Goal: Check status: Check status

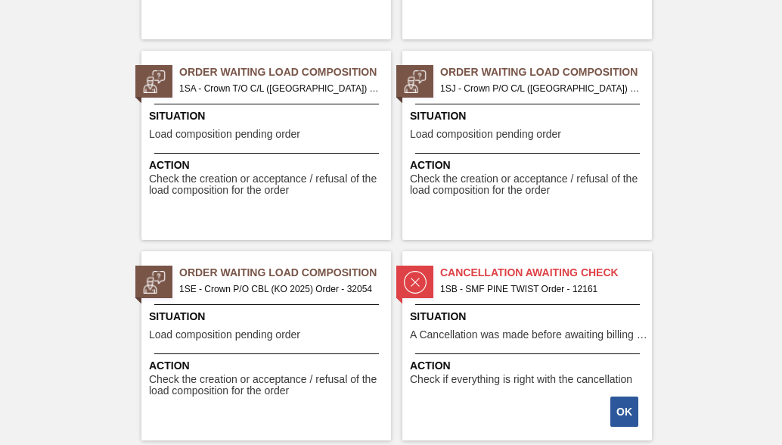
scroll to position [2648, 0]
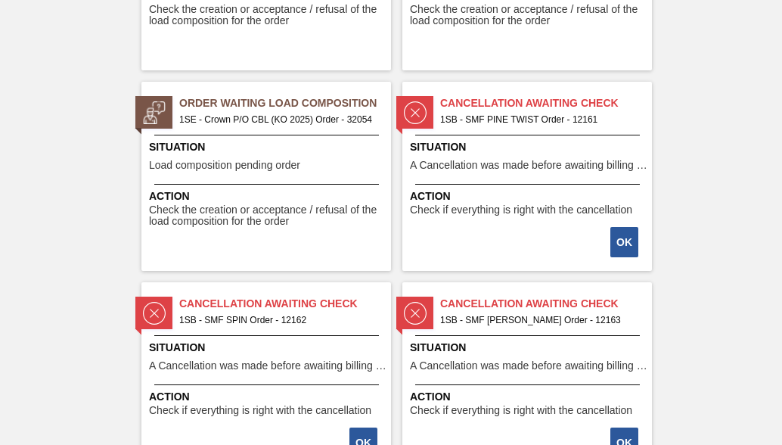
click at [247, 117] on span "1SE - Crown P/O CBL (KO 2025) Order - 32054" at bounding box center [279, 119] width 200 height 17
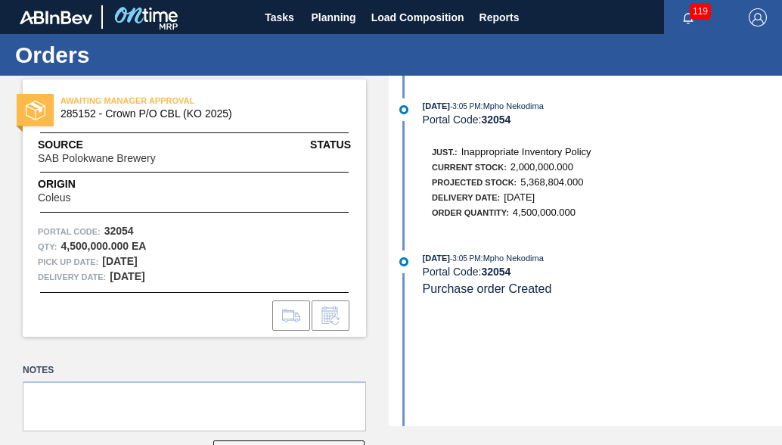
click at [548, 244] on div "[DATE] 3:05 PM : Mpho Nekodima Portal Code: 32054 Just.: Inappropriate Inventor…" at bounding box center [588, 251] width 390 height 350
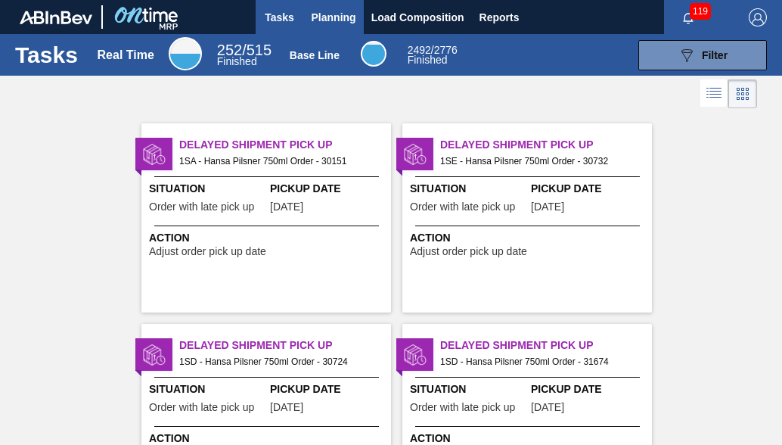
click at [320, 11] on span "Planning" at bounding box center [334, 17] width 45 height 18
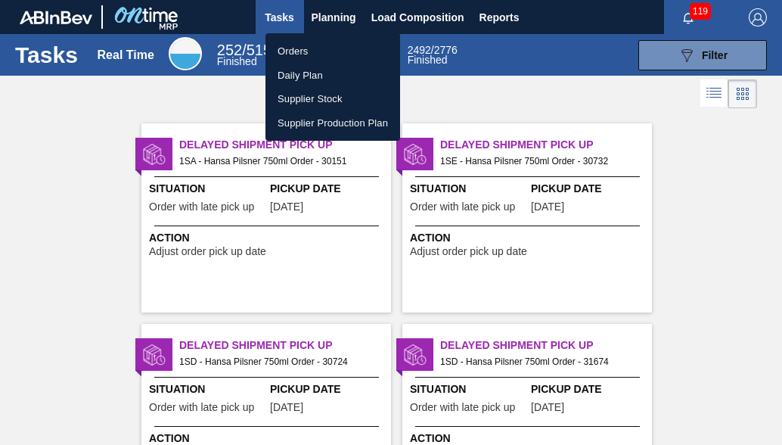
click at [306, 51] on li "Orders" at bounding box center [333, 51] width 135 height 24
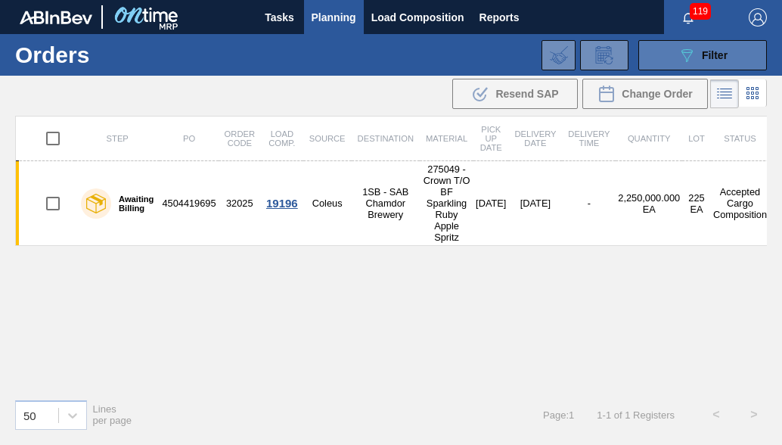
click at [711, 57] on span "Filter" at bounding box center [715, 55] width 26 height 12
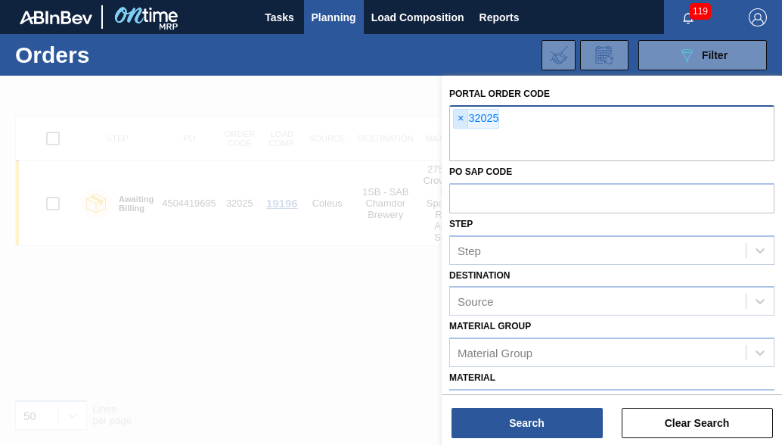
click at [458, 118] on span "×" at bounding box center [461, 119] width 14 height 18
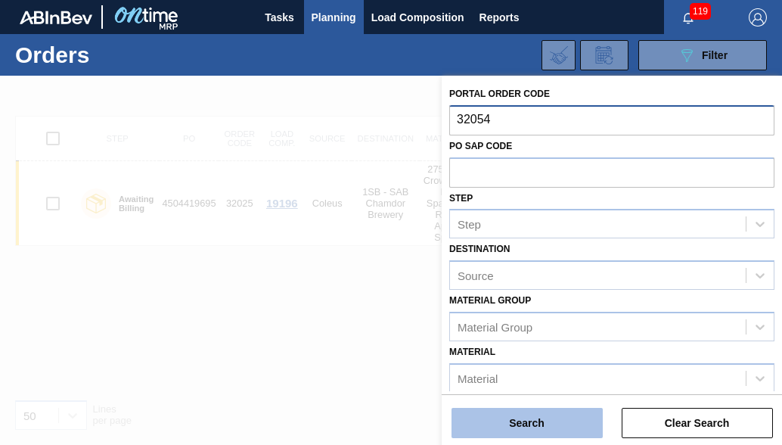
type input "32054"
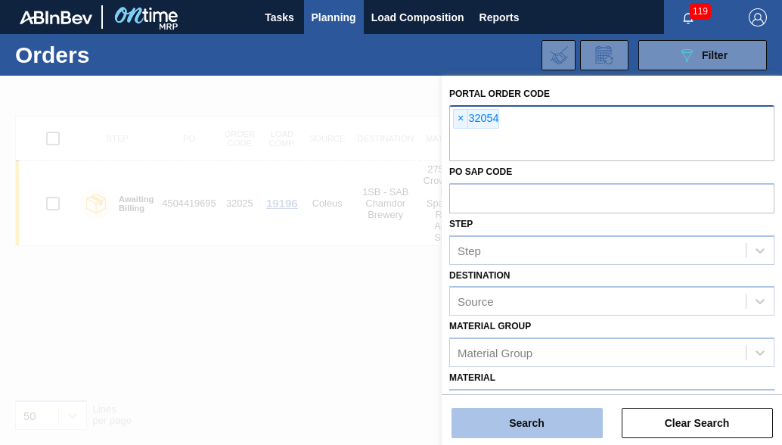
click at [503, 424] on button "Search" at bounding box center [527, 423] width 151 height 30
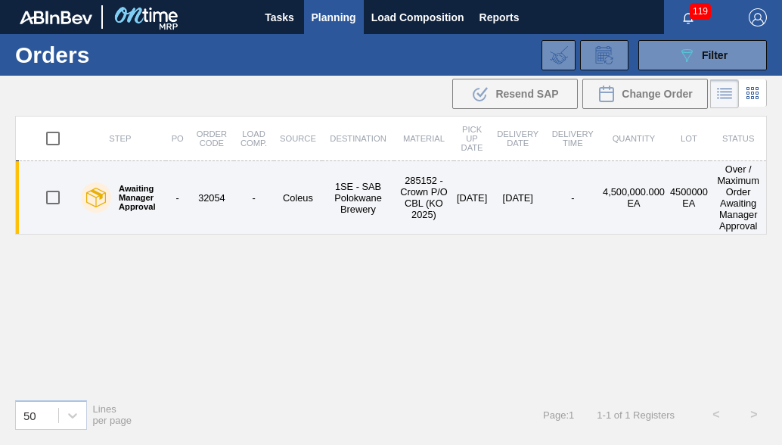
click at [407, 199] on td "285152 - Crown P/O CBL (KO 2025)" at bounding box center [424, 197] width 60 height 73
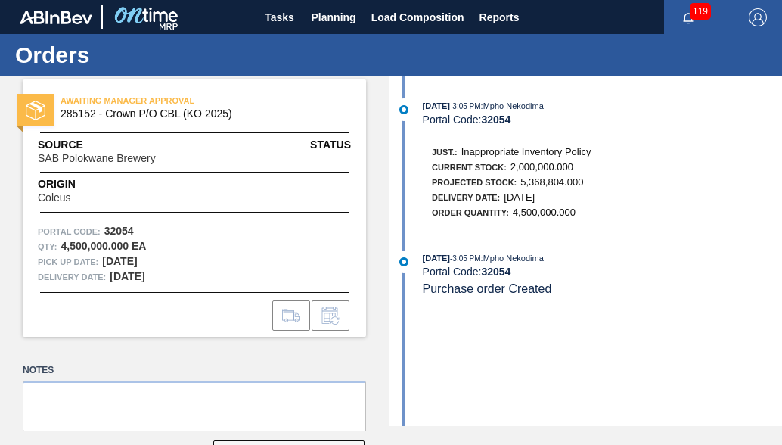
click at [126, 101] on span "AWAITING MANAGER APPROVAL" at bounding box center [167, 100] width 212 height 15
click at [177, 169] on div "AWAITING MANAGER APPROVAL 285152 - Crown P/O CBL (KO 2025) Source SAB Polokwane…" at bounding box center [194, 207] width 343 height 257
click at [373, 16] on span "Load Composition" at bounding box center [417, 17] width 93 height 18
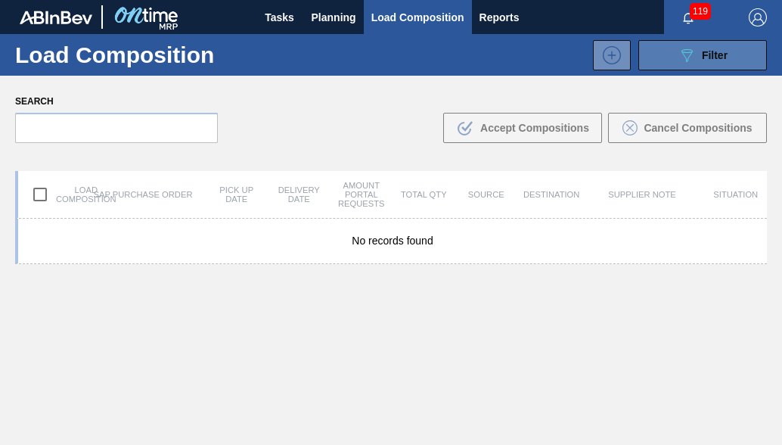
click at [722, 61] on span "Filter" at bounding box center [715, 55] width 26 height 12
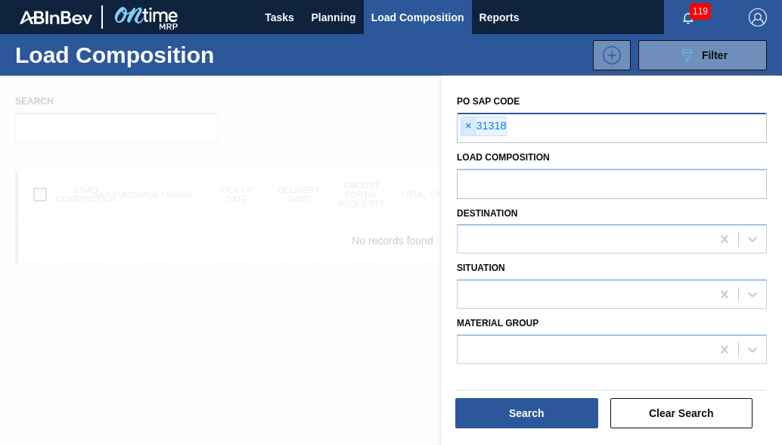
click at [473, 128] on span "×" at bounding box center [469, 126] width 14 height 18
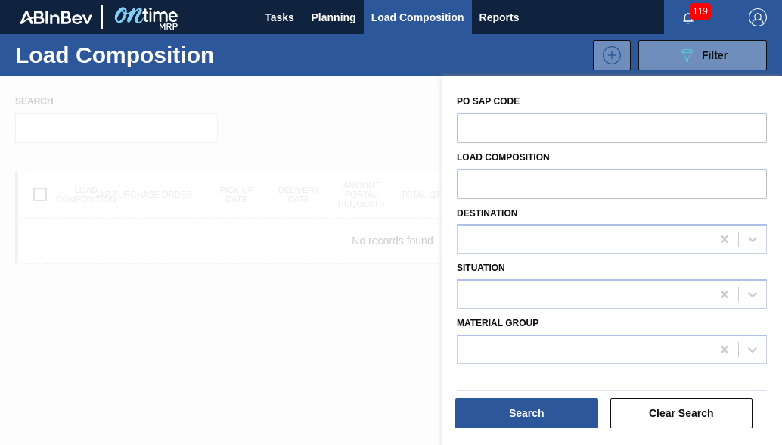
click at [473, 128] on input "text" at bounding box center [612, 127] width 310 height 29
type input "32054"
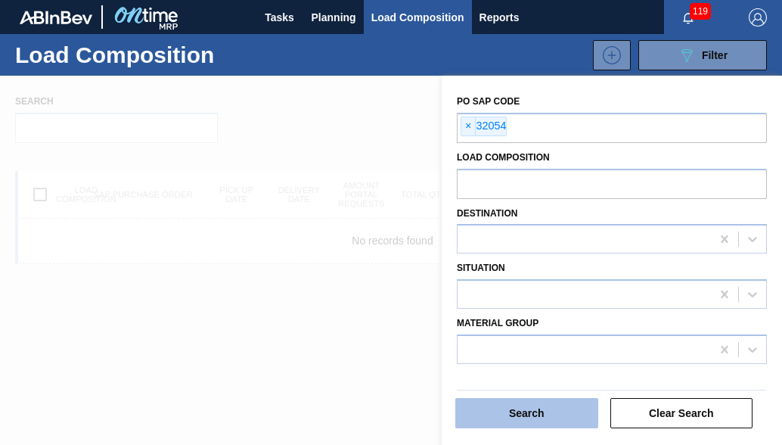
click at [521, 407] on button "Search" at bounding box center [526, 413] width 143 height 30
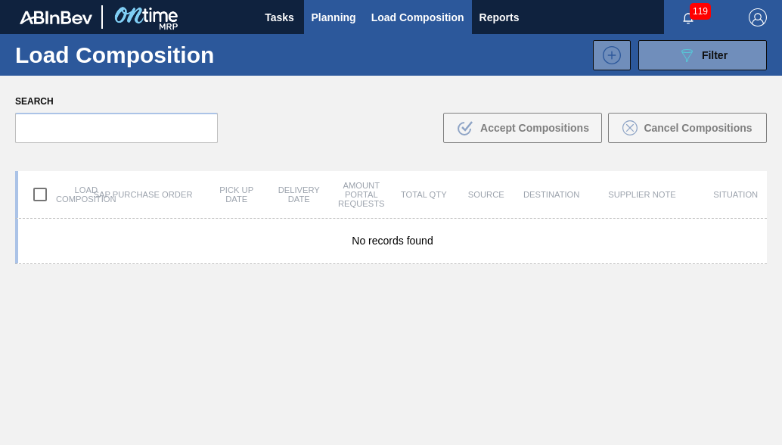
click at [331, 21] on span "Planning" at bounding box center [334, 17] width 45 height 18
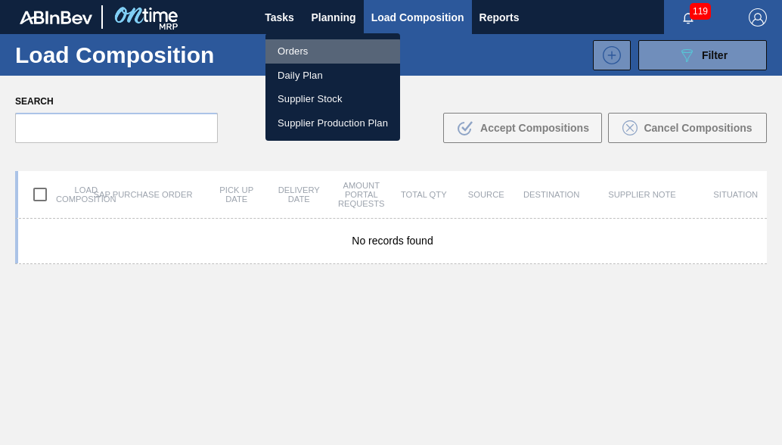
click at [285, 54] on li "Orders" at bounding box center [333, 51] width 135 height 24
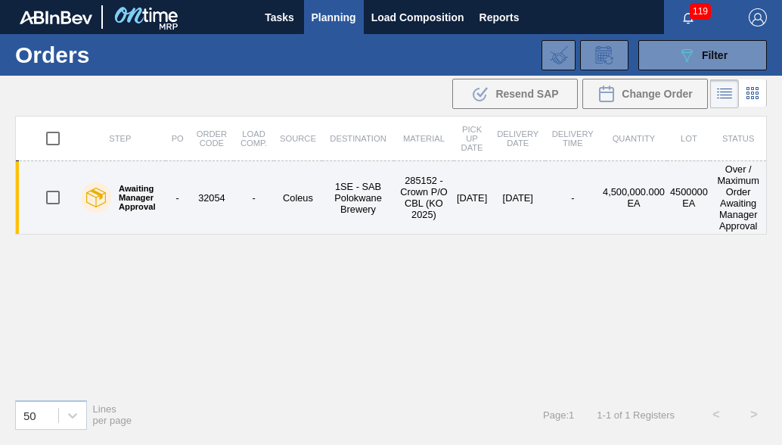
click at [54, 191] on input "checkbox" at bounding box center [53, 198] width 32 height 32
checkbox input "true"
click at [454, 214] on td "[DATE]" at bounding box center [472, 197] width 37 height 73
